Goal: Information Seeking & Learning: Learn about a topic

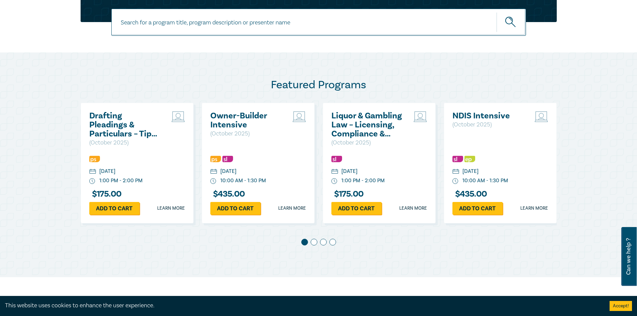
scroll to position [301, 0]
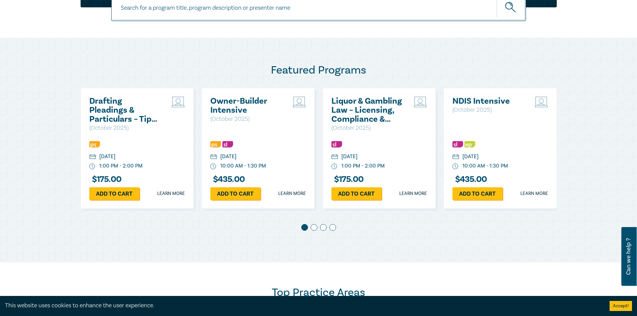
click at [315, 226] on span at bounding box center [314, 227] width 7 height 7
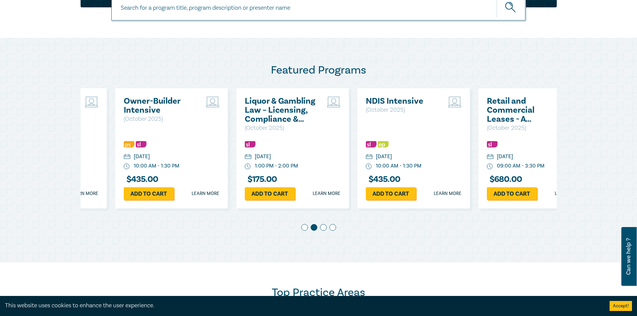
scroll to position [0, 121]
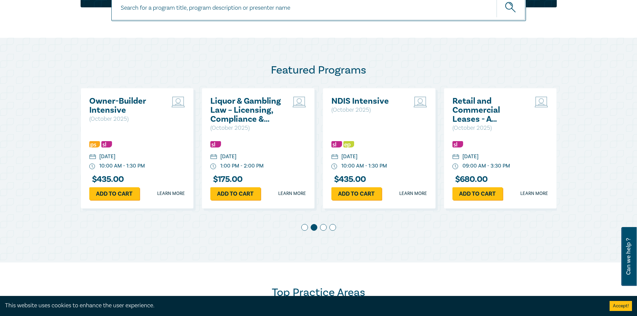
click at [322, 227] on span at bounding box center [323, 227] width 7 height 7
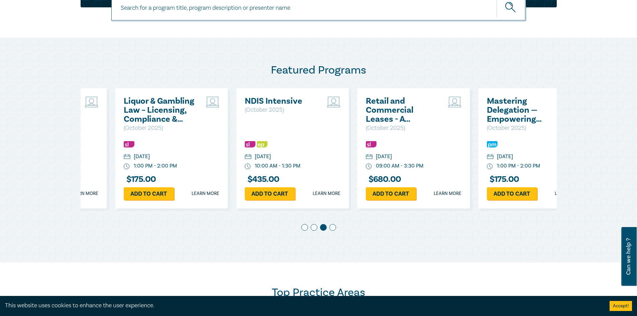
scroll to position [0, 242]
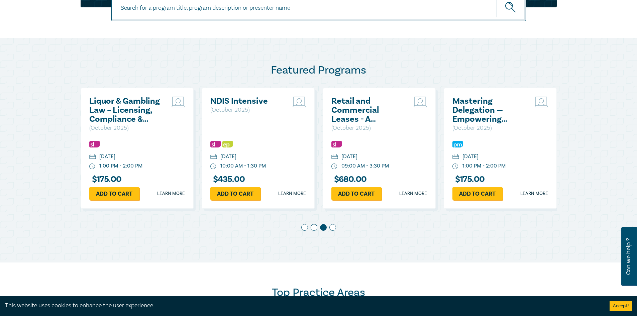
click at [335, 226] on span at bounding box center [333, 227] width 7 height 7
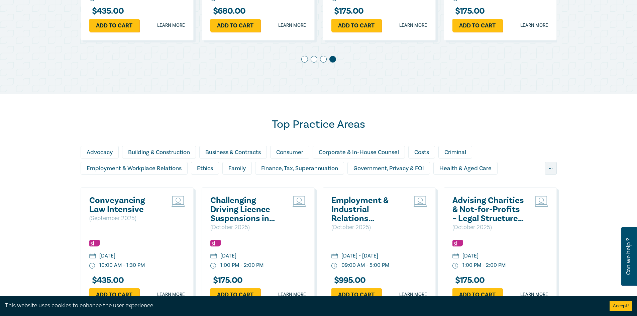
scroll to position [502, 0]
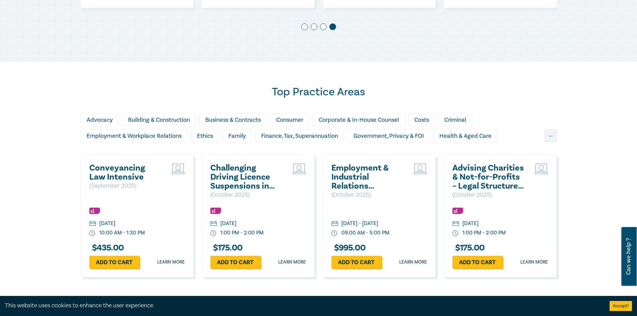
drag, startPoint x: 305, startPoint y: 215, endPoint x: 512, endPoint y: 201, distance: 208.3
click at [510, 198] on p "( October 2025 )" at bounding box center [489, 195] width 72 height 9
click at [242, 137] on div "Family" at bounding box center [237, 136] width 29 height 13
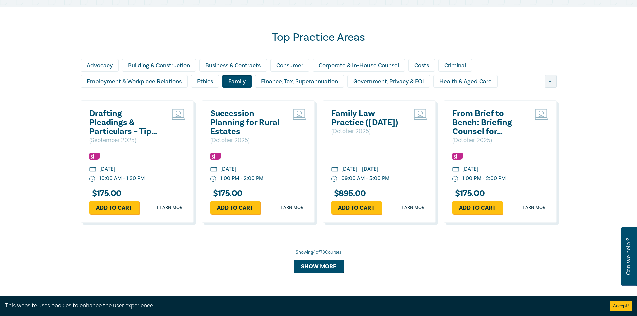
scroll to position [569, 0]
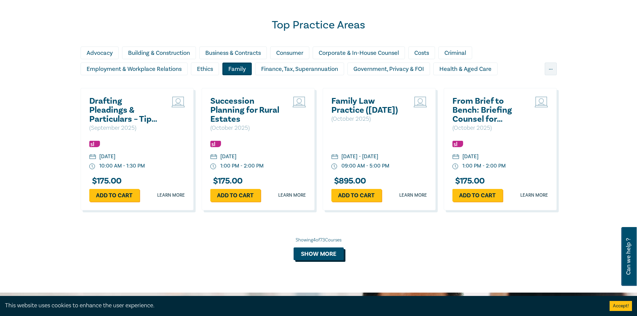
click at [328, 252] on button "Show more" at bounding box center [319, 254] width 50 height 13
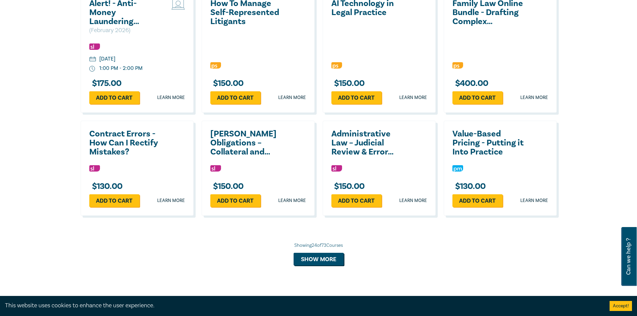
scroll to position [1205, 0]
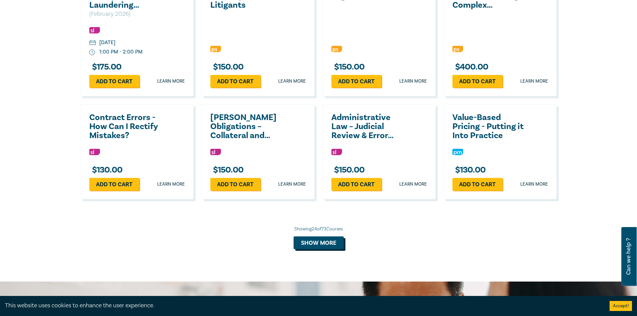
click at [308, 238] on button "Show more" at bounding box center [319, 243] width 50 height 13
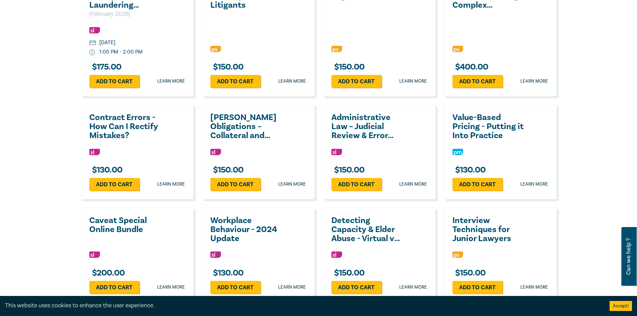
click at [311, 245] on div "Workplace Behaviour - 2024 Update $ 130.00 Add to cart Learn more" at bounding box center [258, 254] width 113 height 95
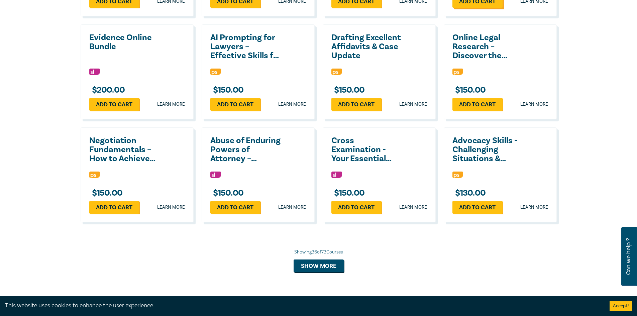
scroll to position [1506, 0]
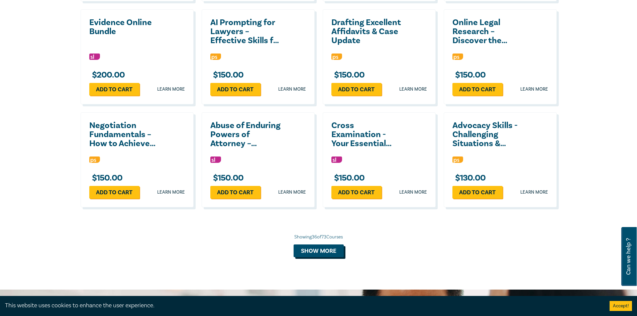
click at [304, 253] on button "Show more" at bounding box center [319, 251] width 50 height 13
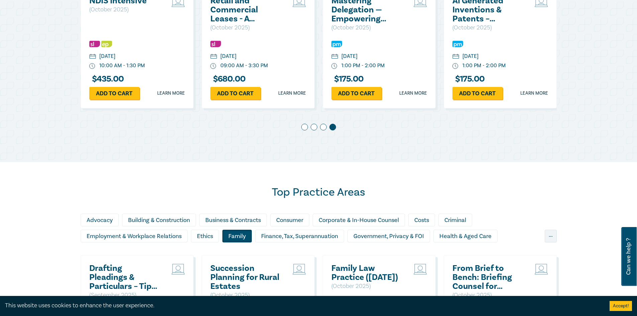
scroll to position [502, 0]
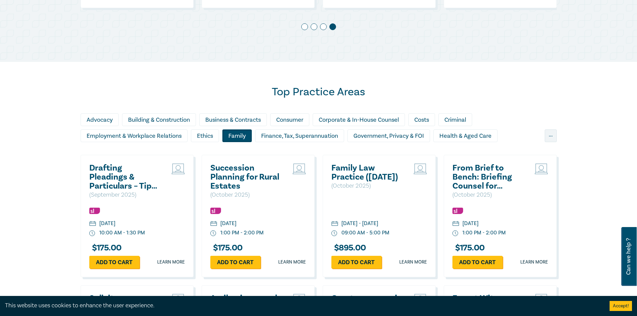
click at [238, 138] on div "Family" at bounding box center [237, 136] width 29 height 13
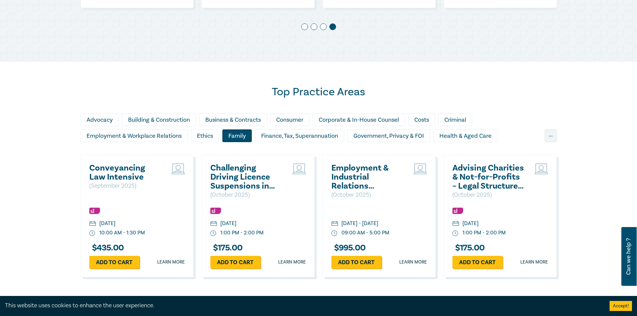
click at [238, 137] on div "Family" at bounding box center [237, 136] width 29 height 13
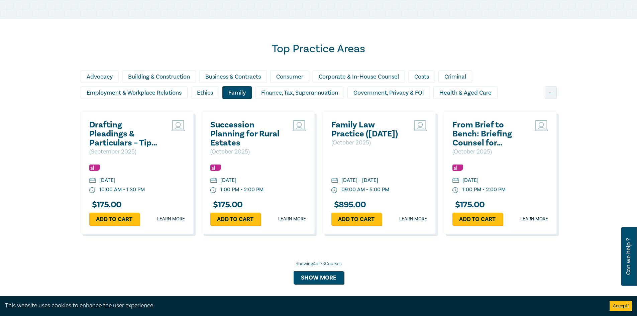
scroll to position [602, 0]
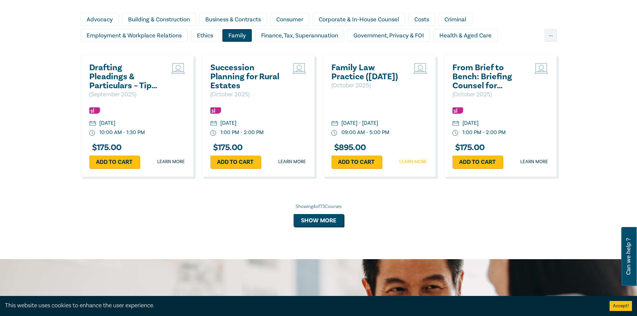
click at [415, 163] on link "Learn more" at bounding box center [414, 162] width 28 height 7
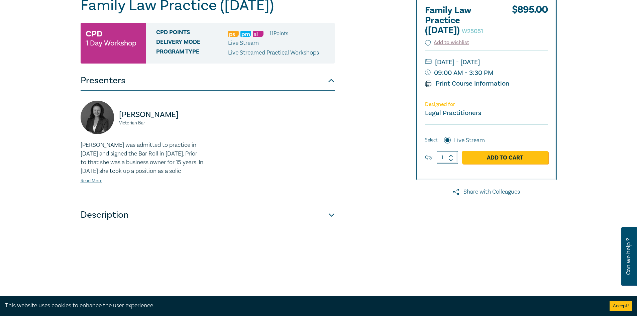
scroll to position [100, 0]
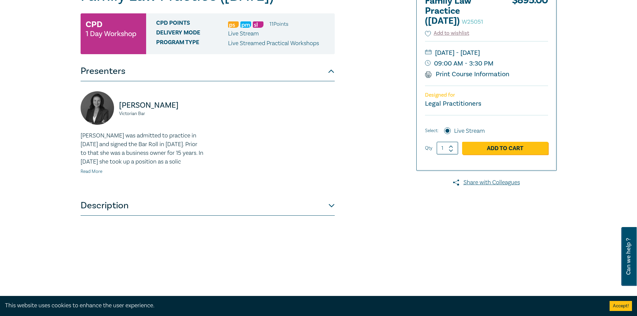
click at [97, 175] on link "Read More" at bounding box center [92, 172] width 22 height 6
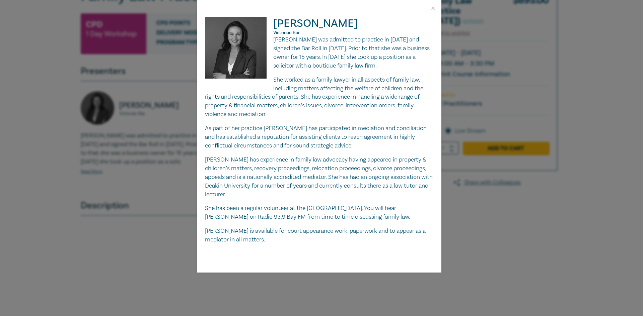
click at [503, 255] on div "Panayiota Karnis Victorian Bar Pat Karnis was admitted to practice in August 20…" at bounding box center [321, 158] width 643 height 316
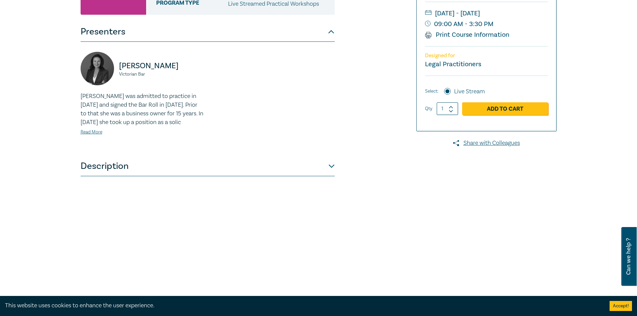
scroll to position [201, 0]
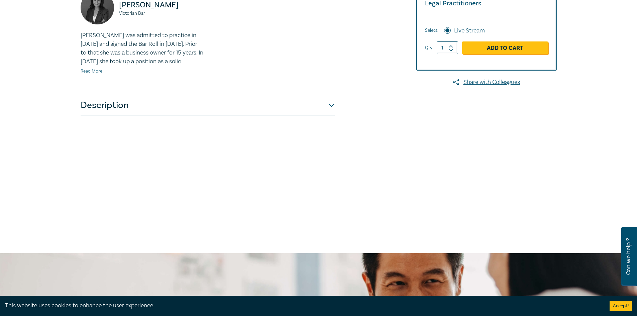
click at [329, 115] on button "Description" at bounding box center [208, 105] width 254 height 20
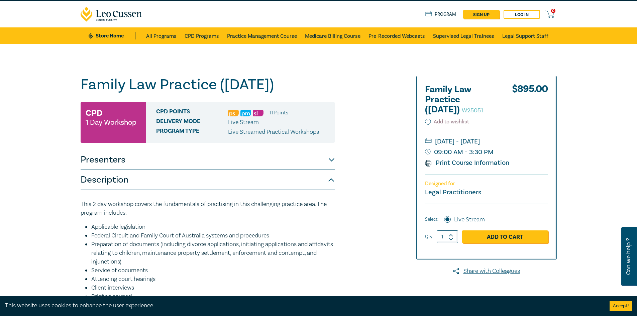
scroll to position [0, 0]
